Goal: Information Seeking & Learning: Learn about a topic

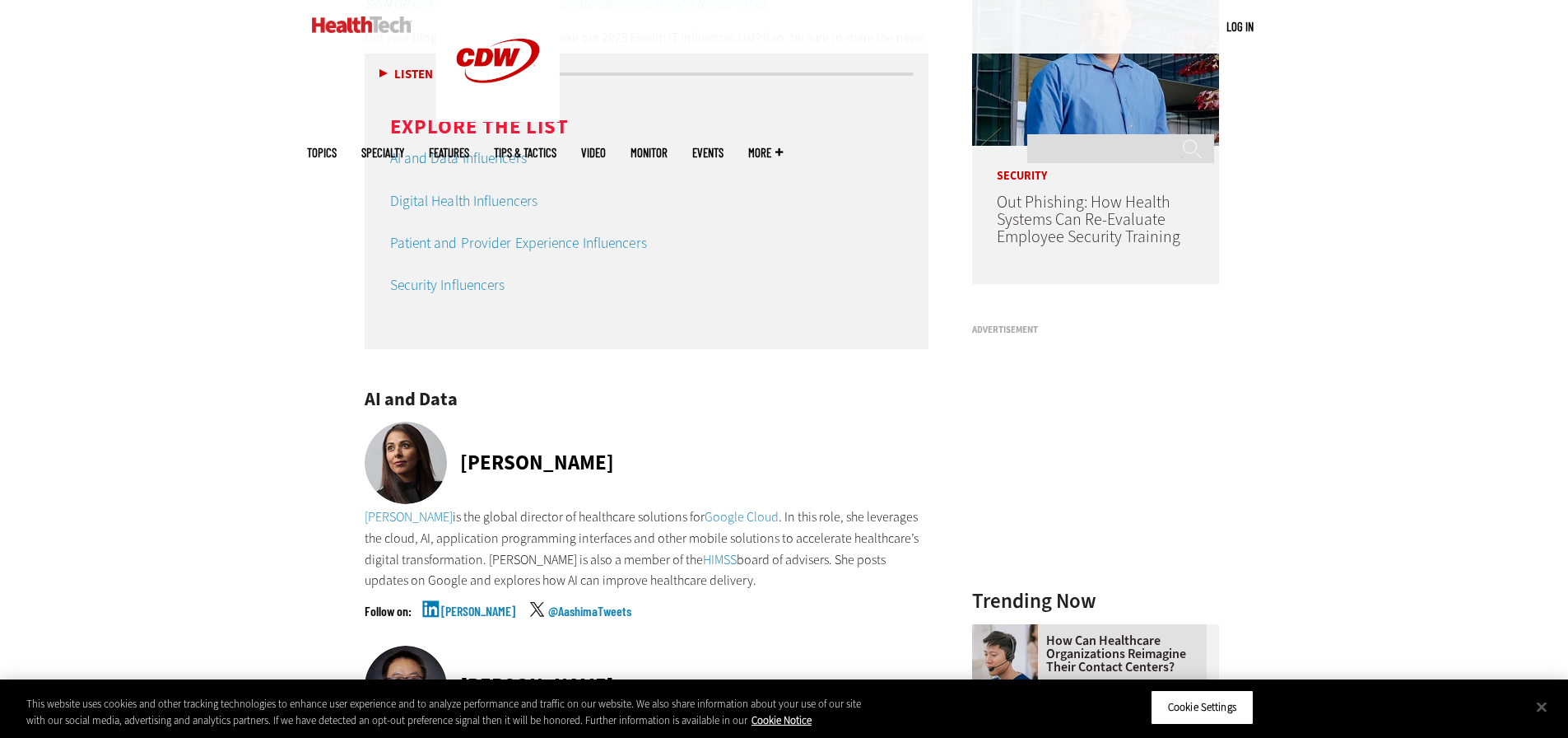
scroll to position [1647, 0]
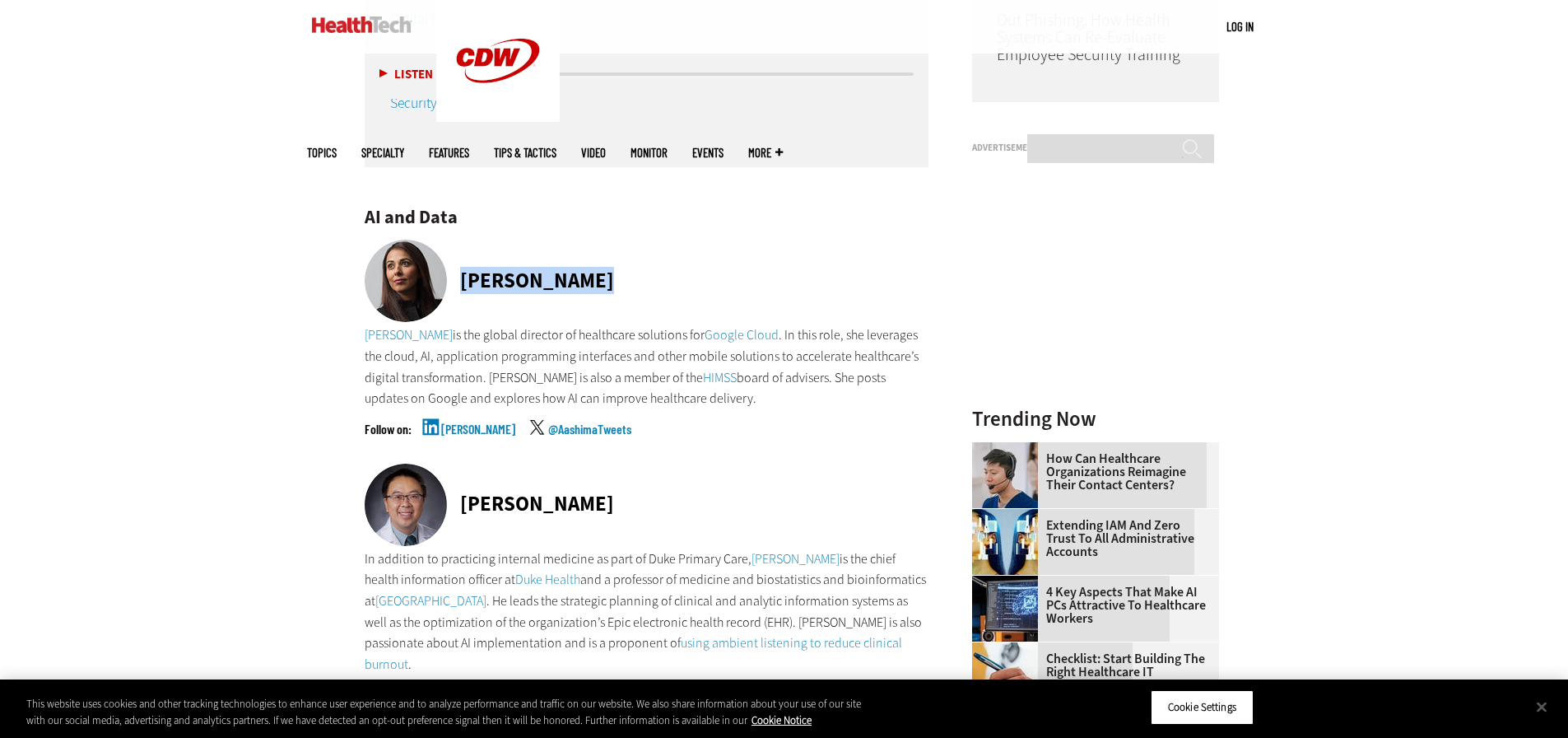
drag, startPoint x: 604, startPoint y: 279, endPoint x: 464, endPoint y: 286, distance: 140.2
click at [464, 286] on div "[PERSON_NAME]" at bounding box center [647, 281] width 564 height 85
copy div "[PERSON_NAME]"
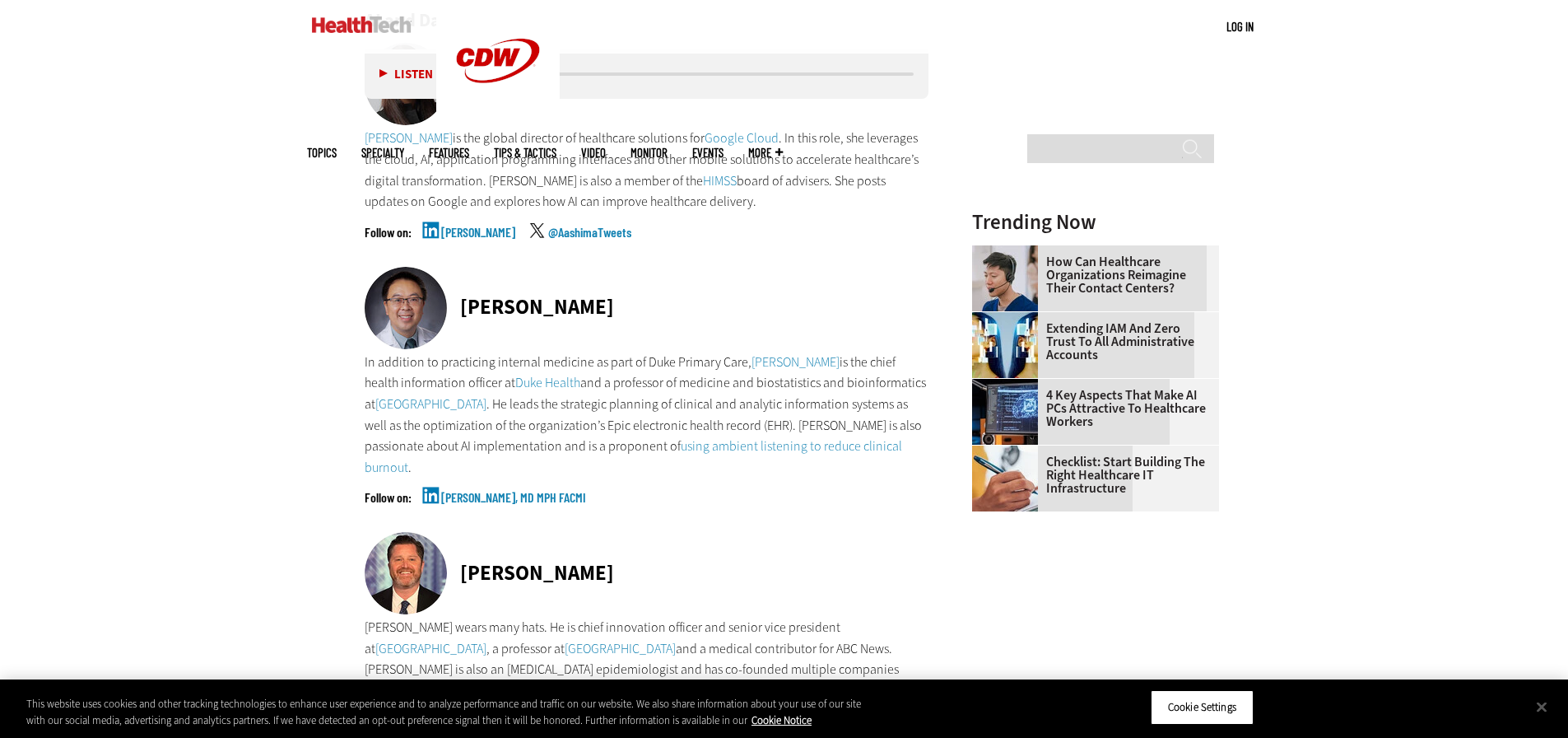
scroll to position [1894, 0]
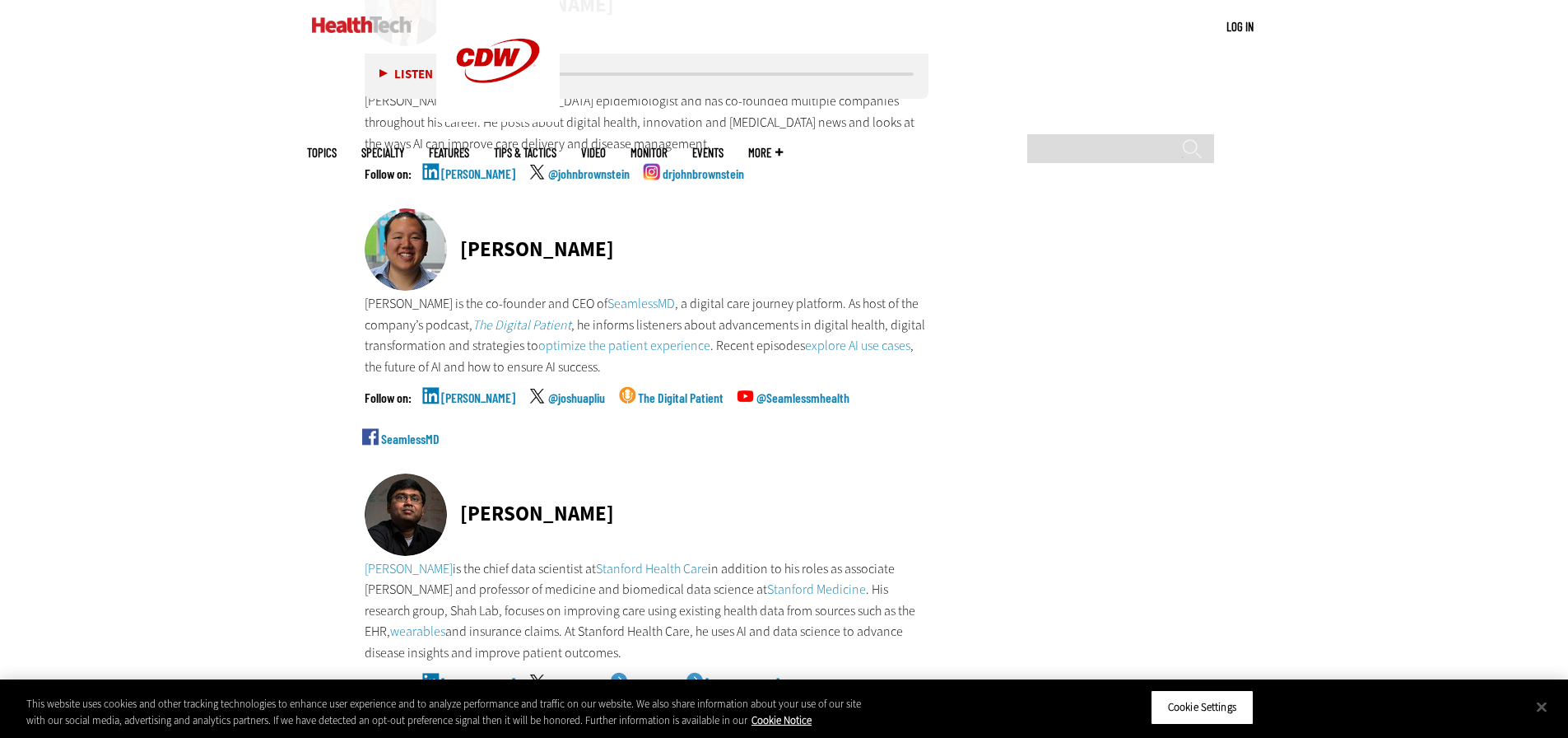
scroll to position [2471, 0]
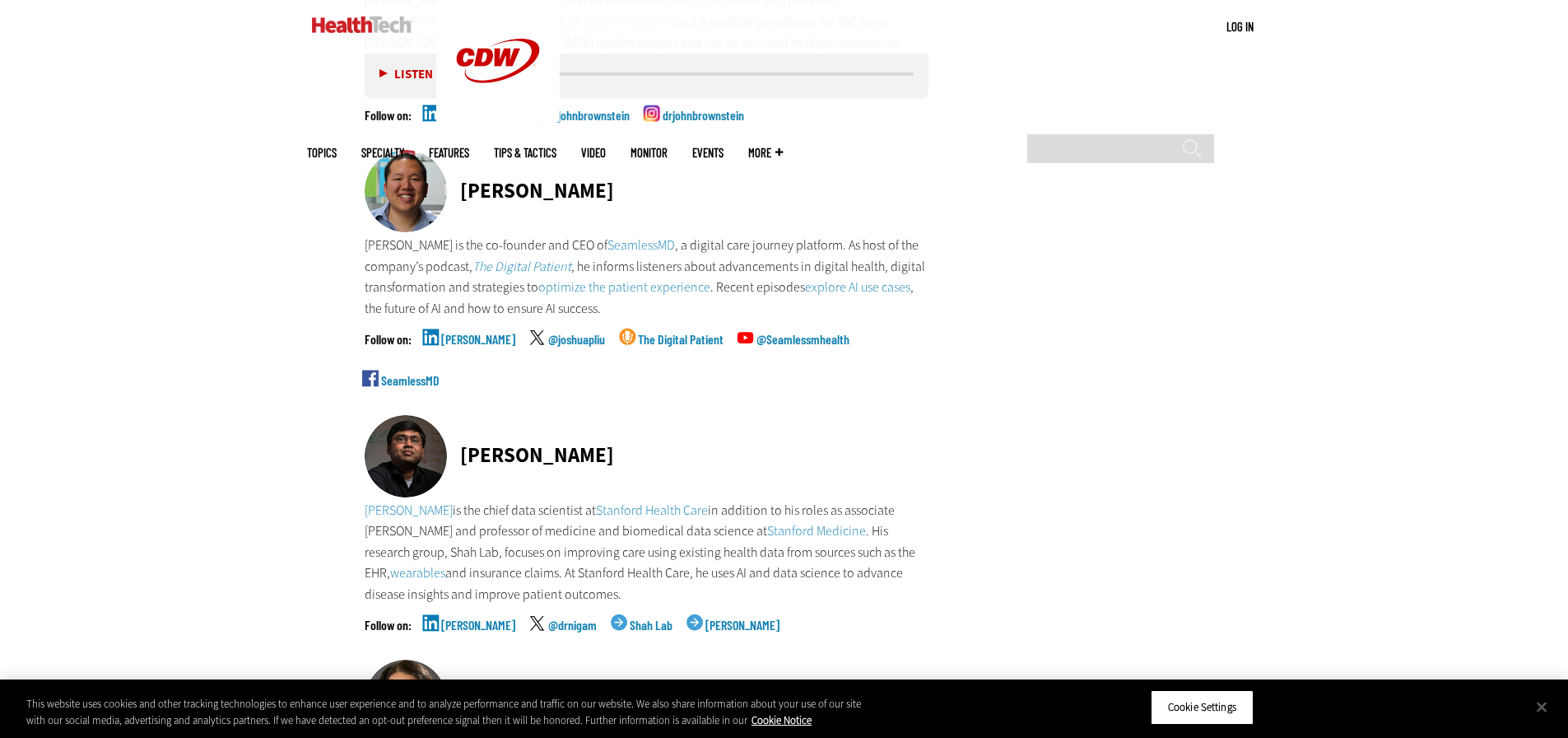
click at [1538, 702] on button "Close" at bounding box center [1542, 706] width 36 height 36
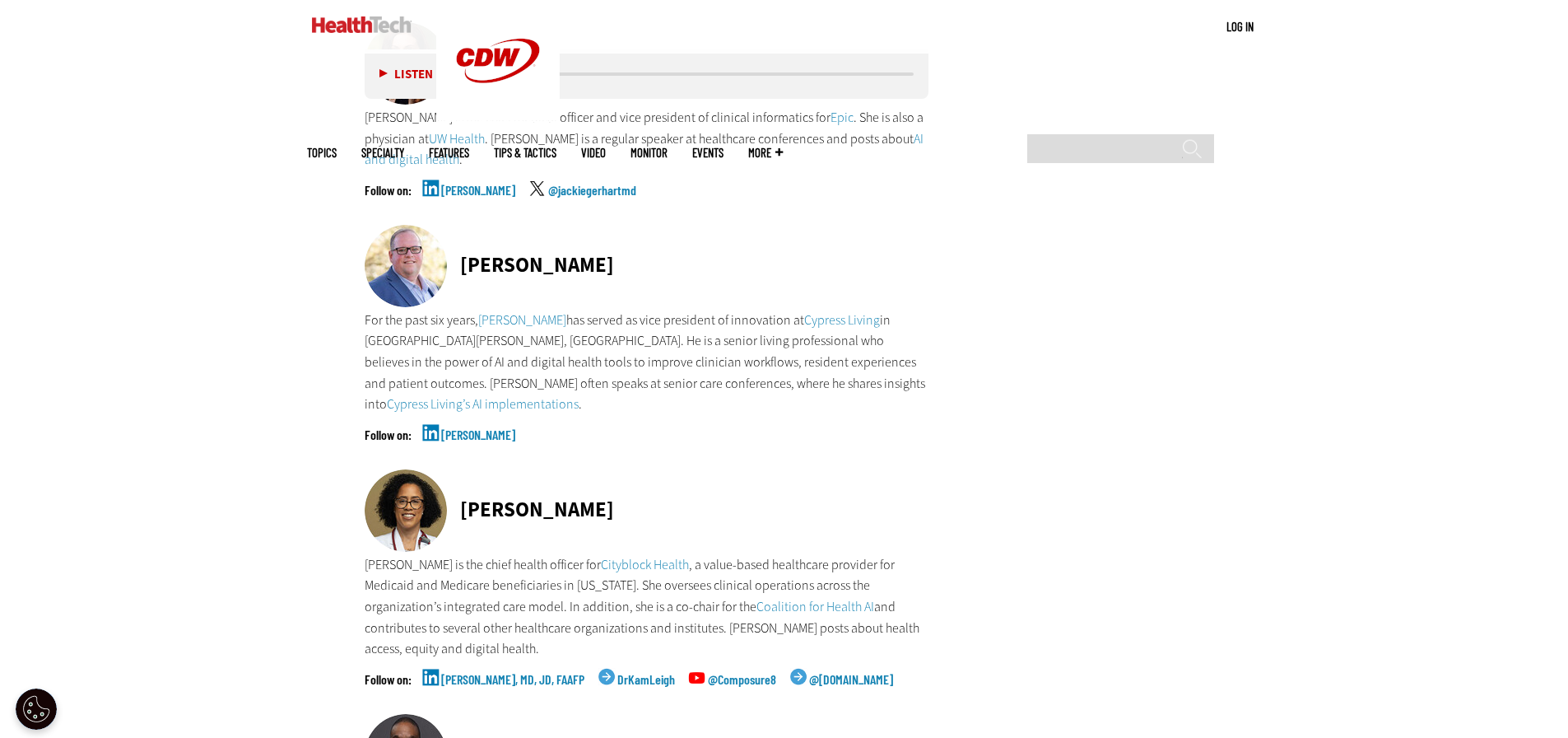
scroll to position [5107, 0]
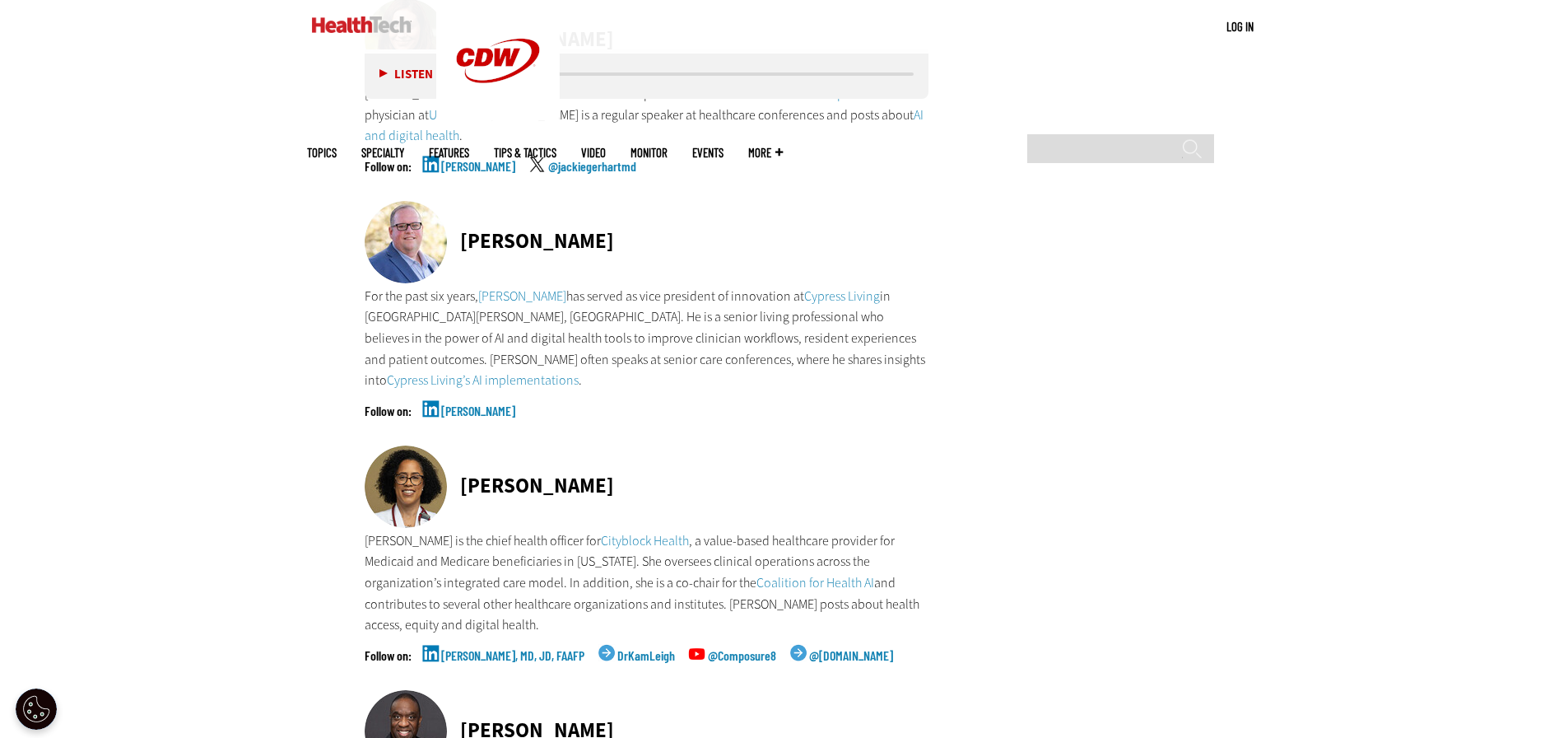
drag, startPoint x: 666, startPoint y: 424, endPoint x: 463, endPoint y: 430, distance: 203.1
click at [463, 446] on div "[PERSON_NAME]" at bounding box center [647, 488] width 564 height 85
copy div "[PERSON_NAME]"
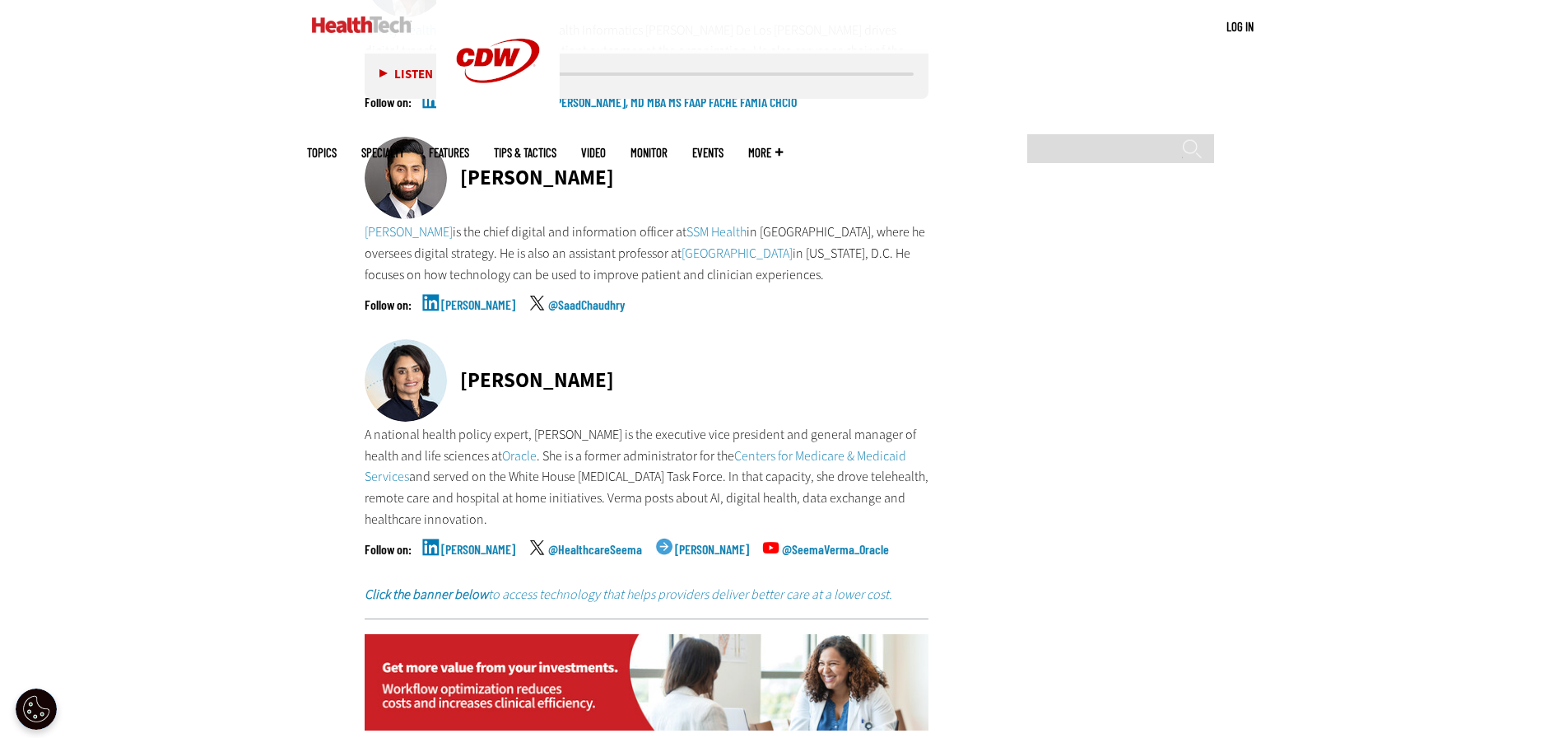
scroll to position [6178, 0]
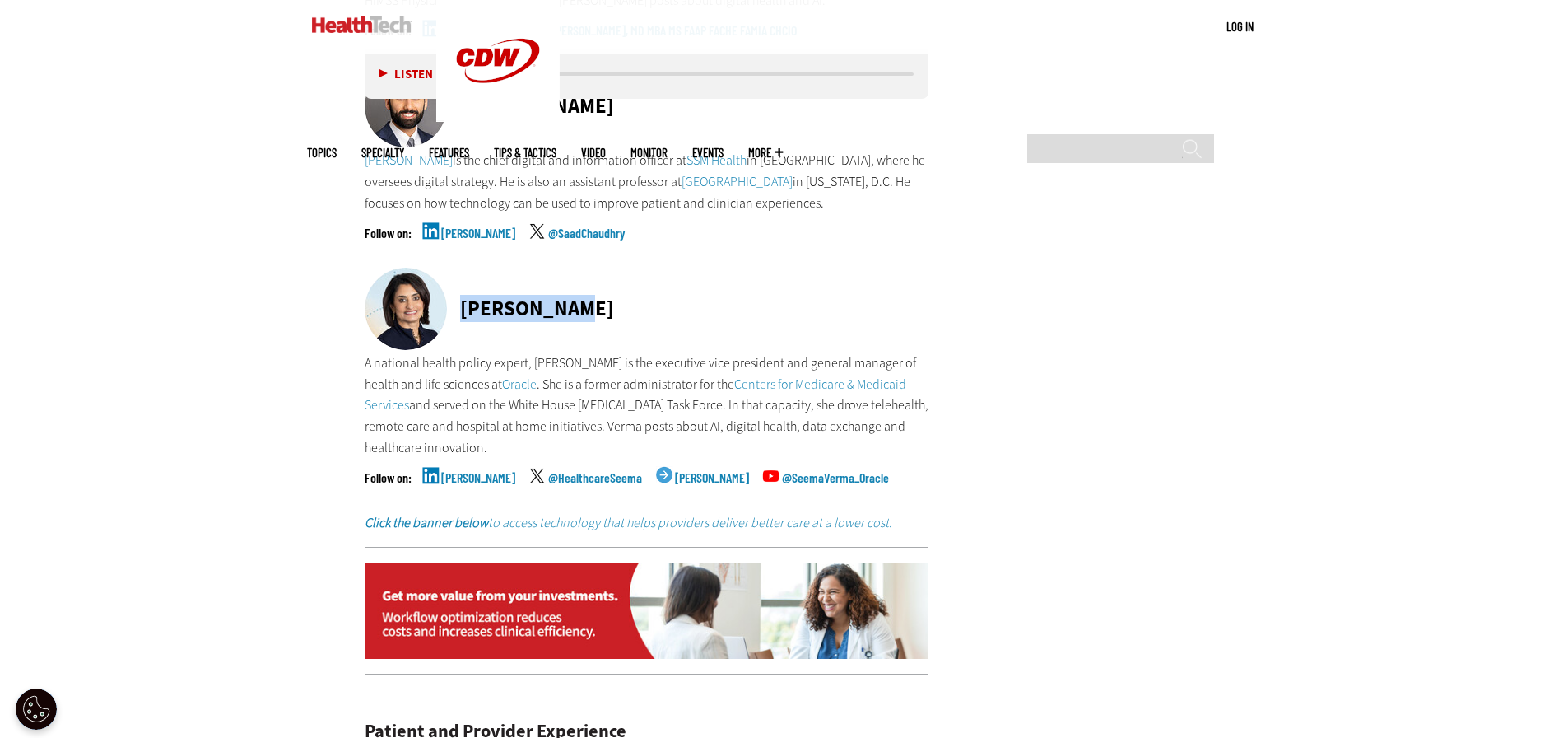
drag, startPoint x: 594, startPoint y: 292, endPoint x: 461, endPoint y: 295, distance: 133.0
click at [461, 295] on div "[PERSON_NAME]" at bounding box center [647, 310] width 564 height 85
copy div "[PERSON_NAME]"
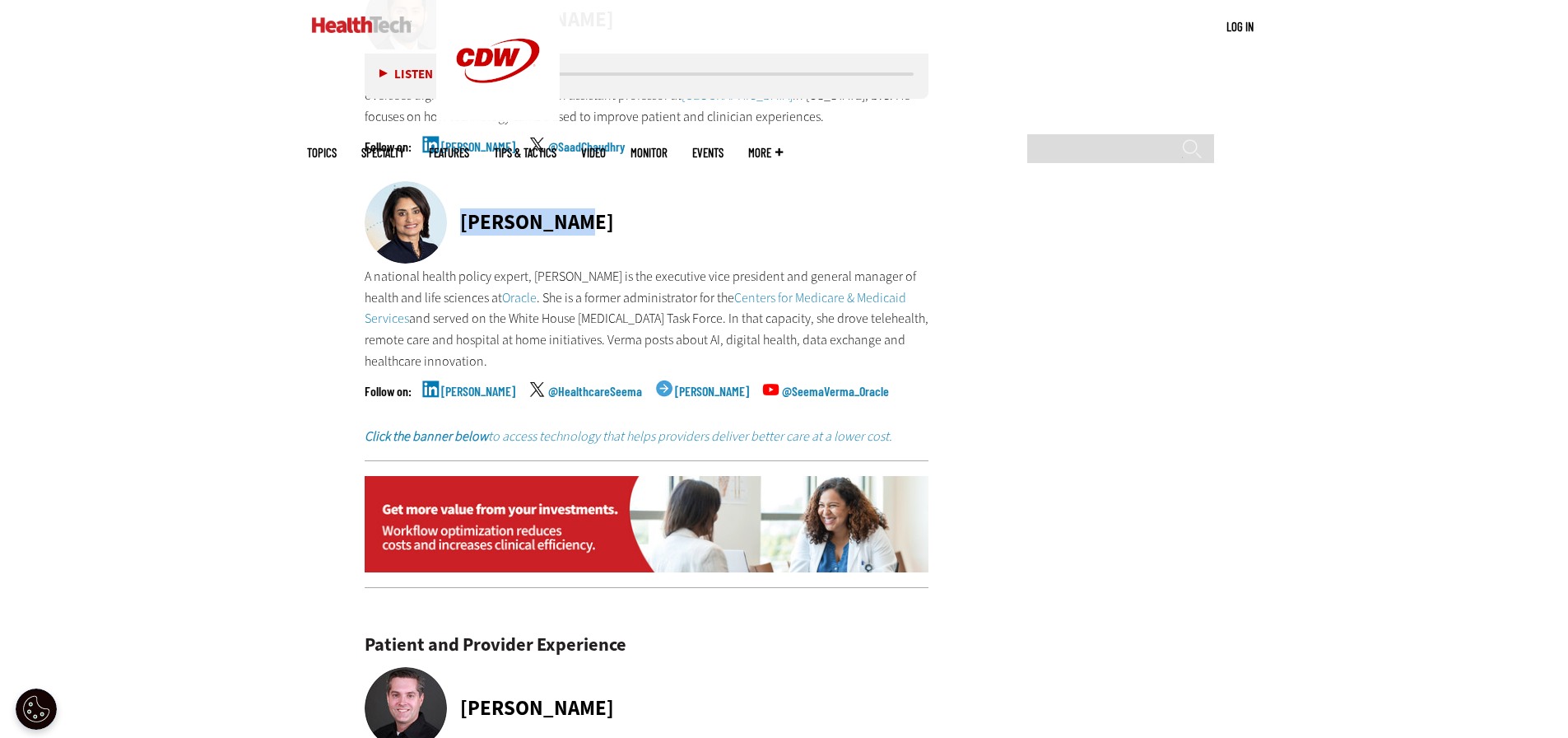
scroll to position [6260, 0]
